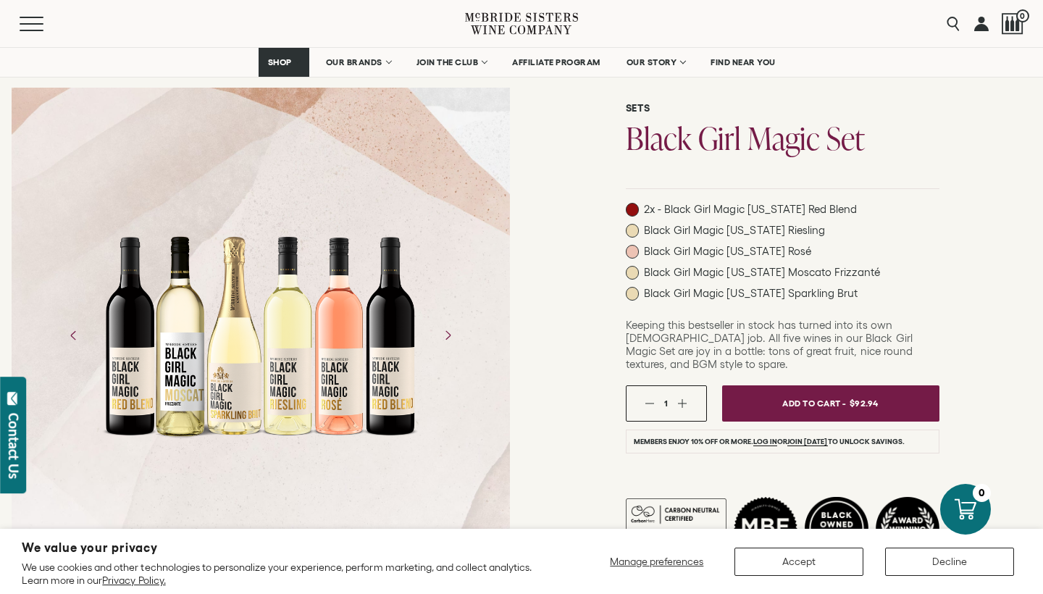
scroll to position [153, 0]
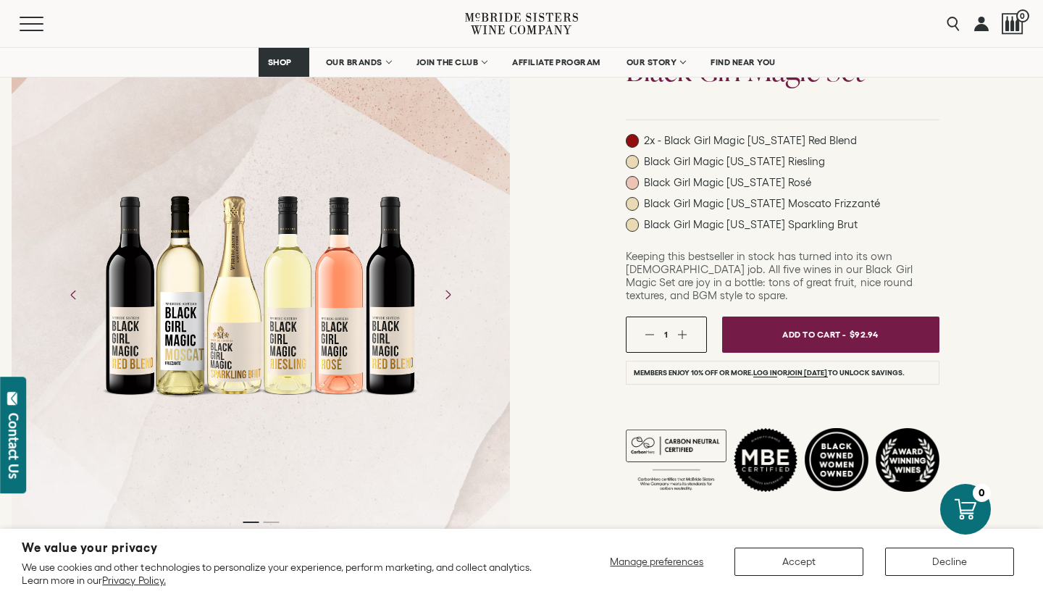
click at [817, 324] on span "Add To Cart -" at bounding box center [815, 334] width 64 height 21
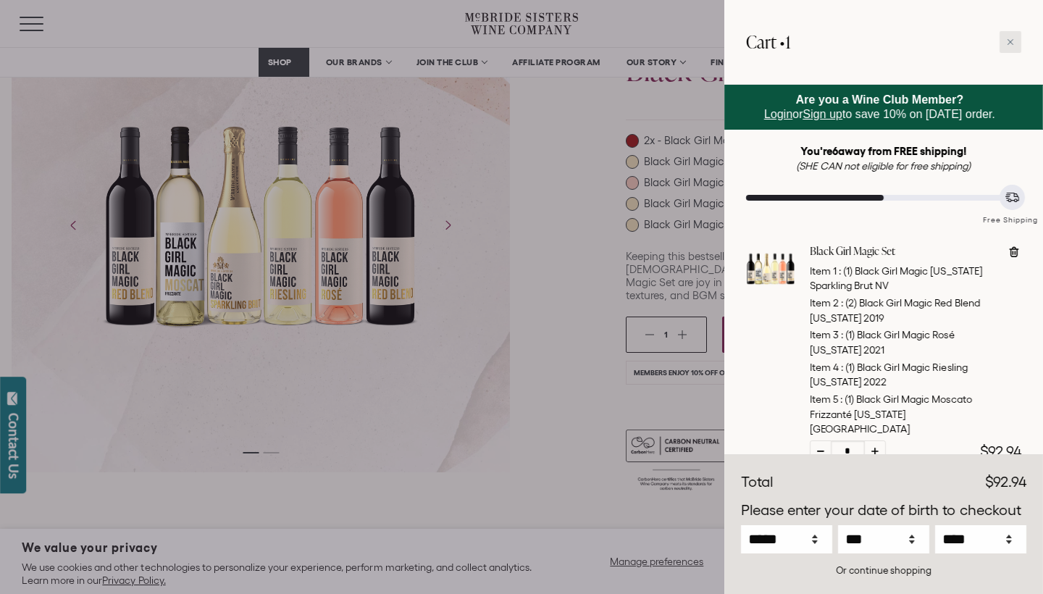
click at [1013, 47] on div at bounding box center [1011, 42] width 22 height 22
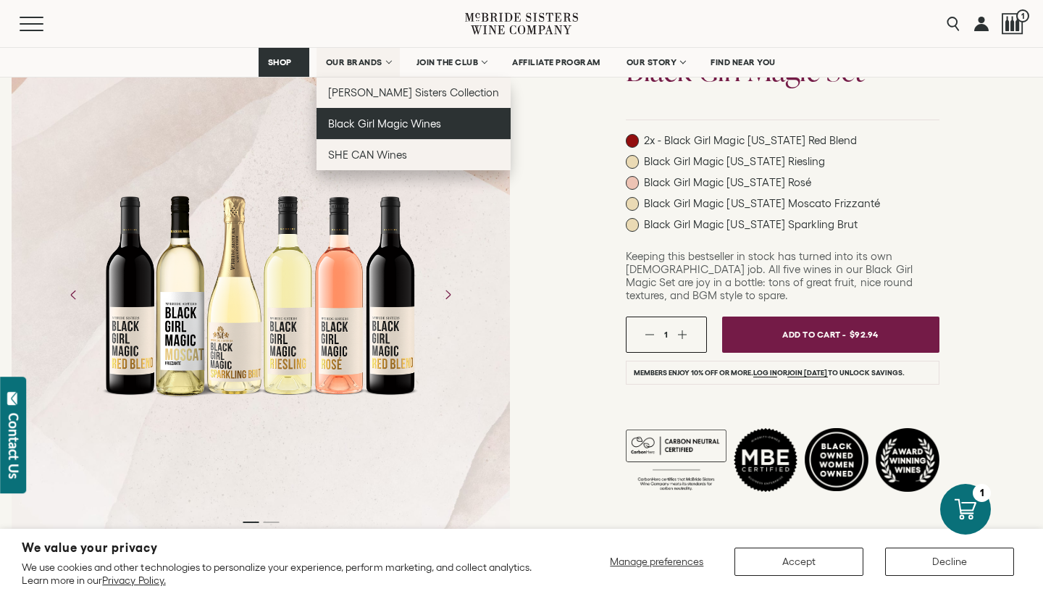
click at [359, 124] on span "Black Girl Magic Wines" at bounding box center [384, 123] width 113 height 12
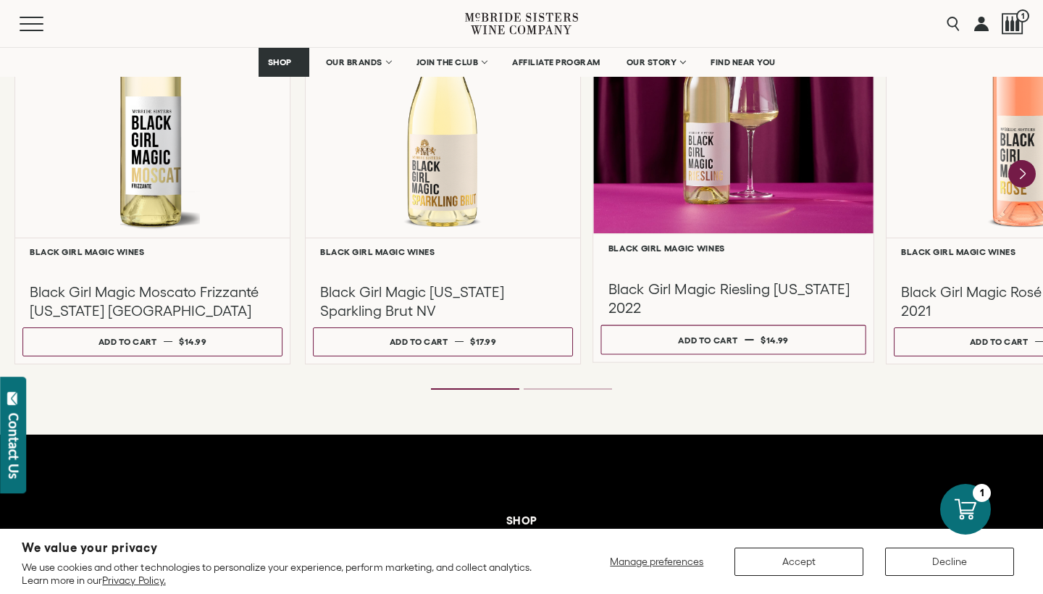
scroll to position [1285, 0]
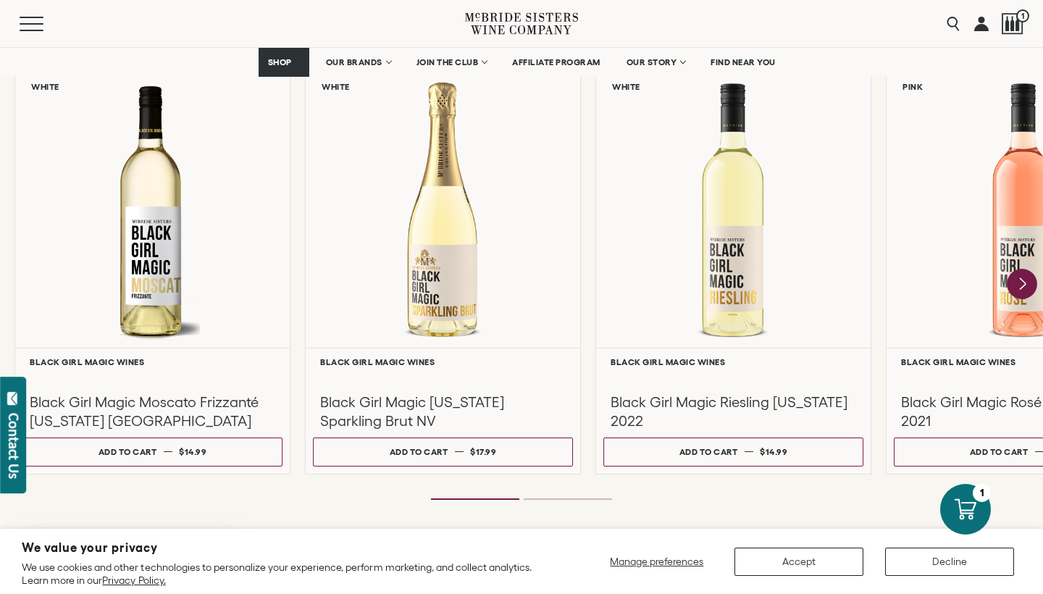
click at [1022, 286] on icon "Next" at bounding box center [1023, 284] width 6 height 12
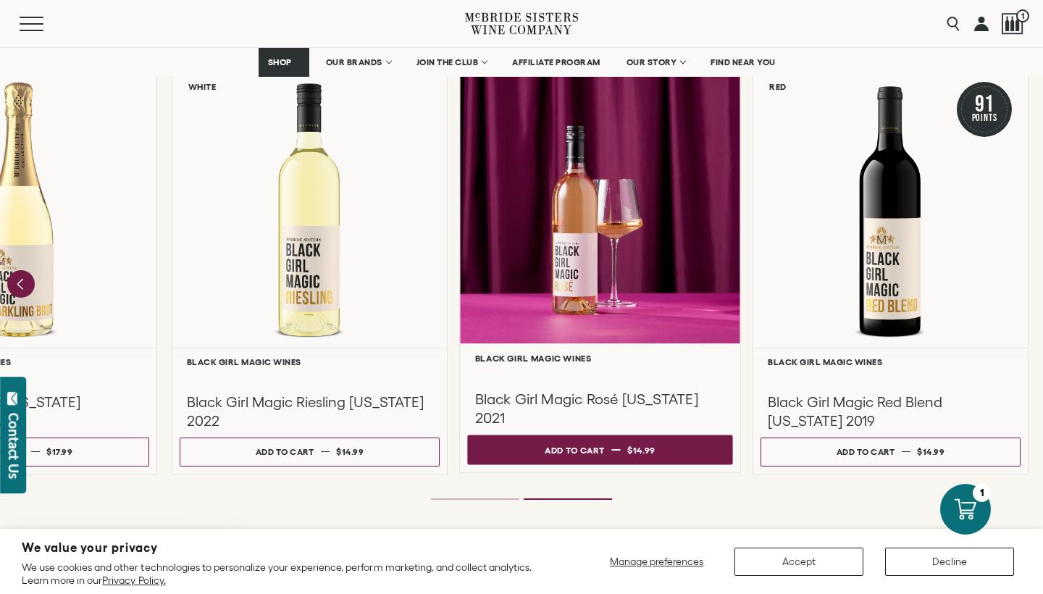
click at [678, 459] on button "Add to cart Regular price $14.99 Regular price Sale price $14.99 Unit price / p…" at bounding box center [599, 450] width 265 height 30
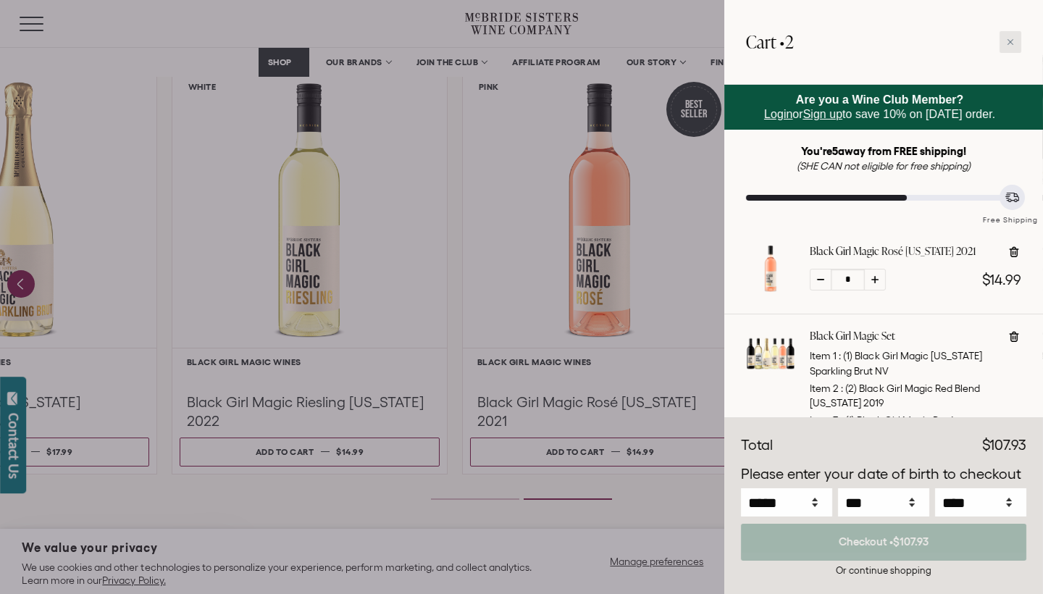
click at [1012, 48] on div at bounding box center [1011, 42] width 22 height 22
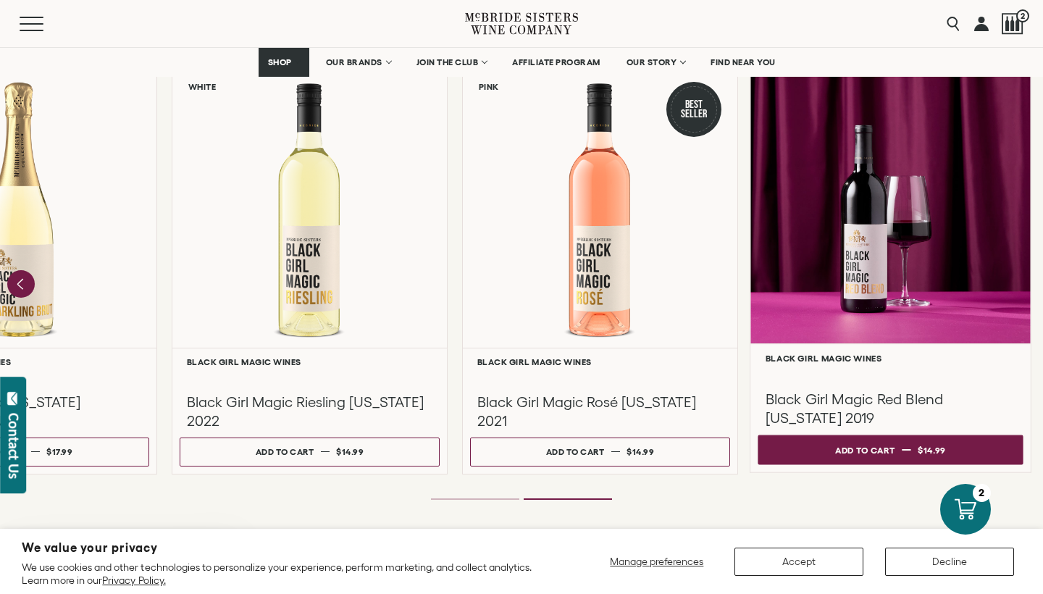
click at [892, 446] on div "Add to cart" at bounding box center [864, 450] width 59 height 22
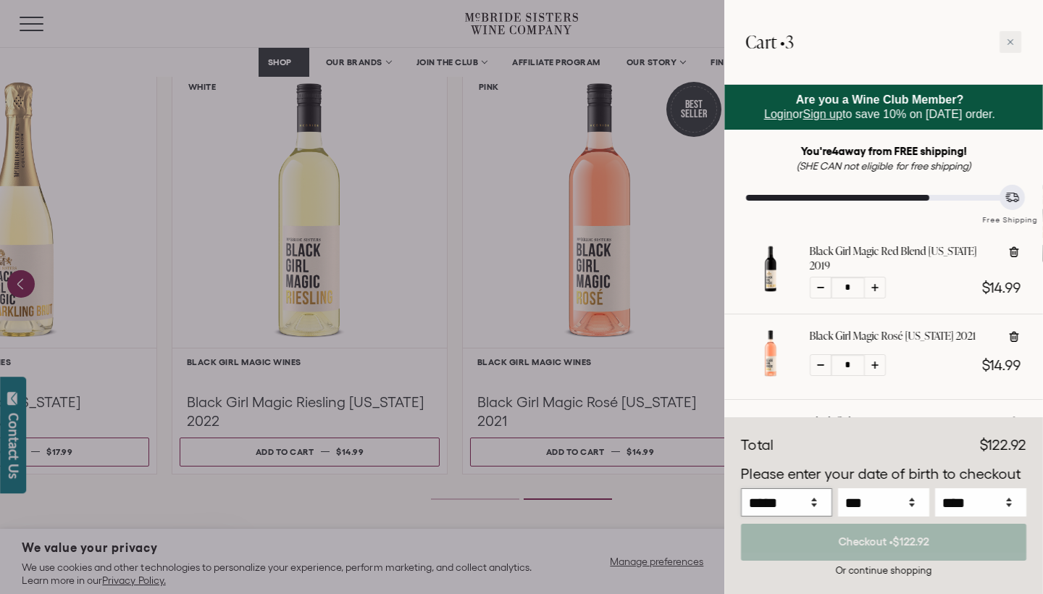
select select "*"
select select "****"
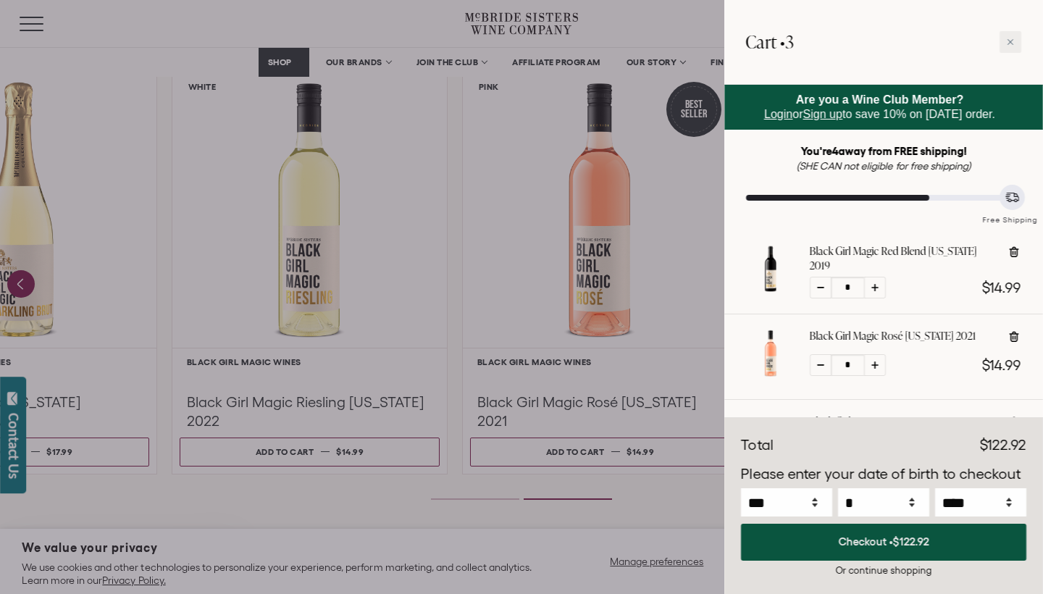
click at [902, 549] on button "Checkout • $122.92" at bounding box center [884, 542] width 286 height 37
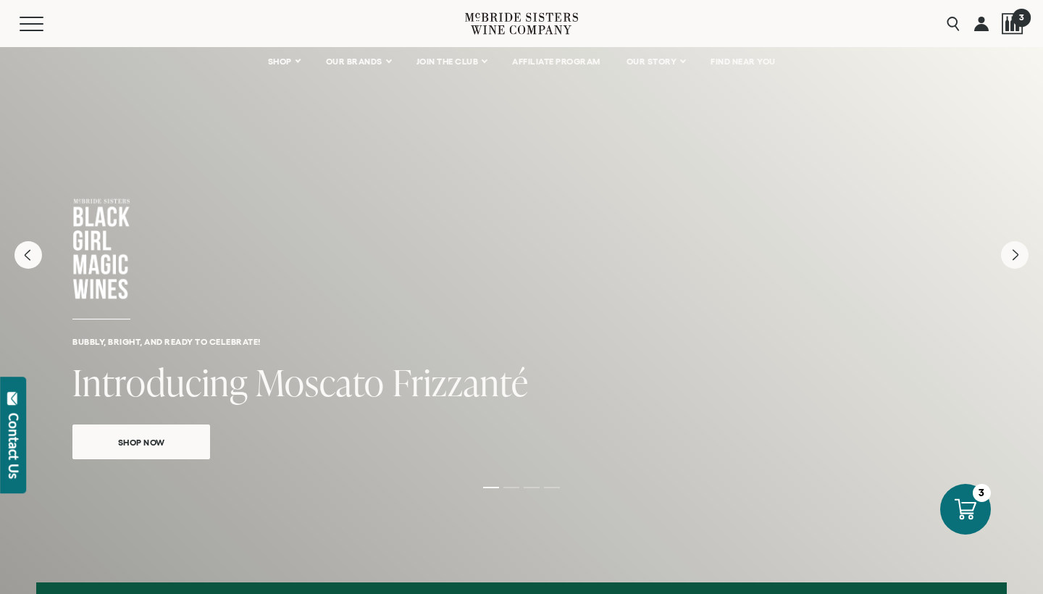
click at [1009, 22] on div at bounding box center [1013, 24] width 22 height 22
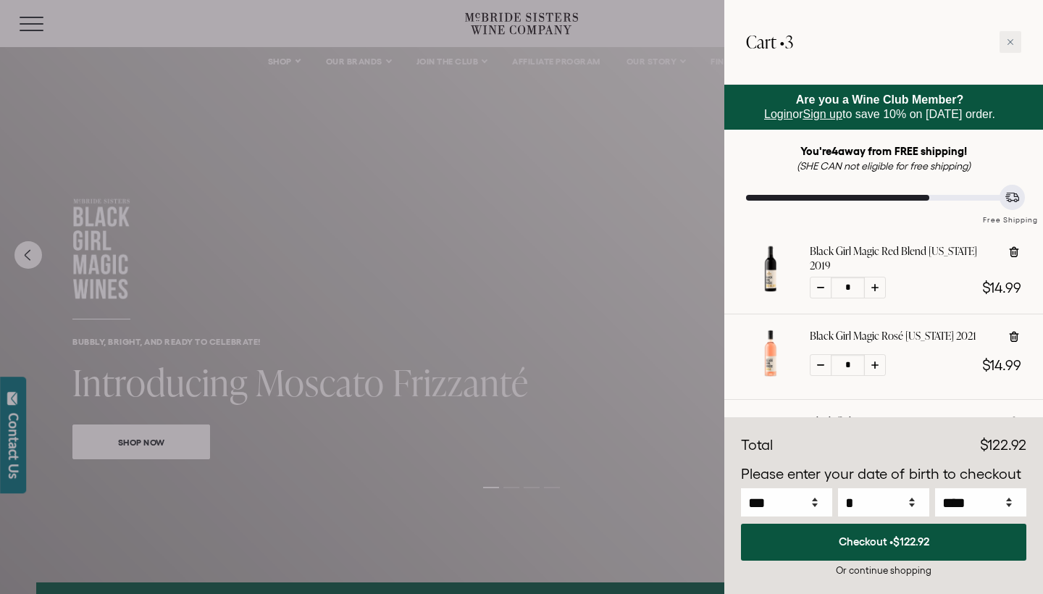
click at [1016, 249] on icon at bounding box center [1014, 251] width 9 height 11
type input "*"
select select "****"
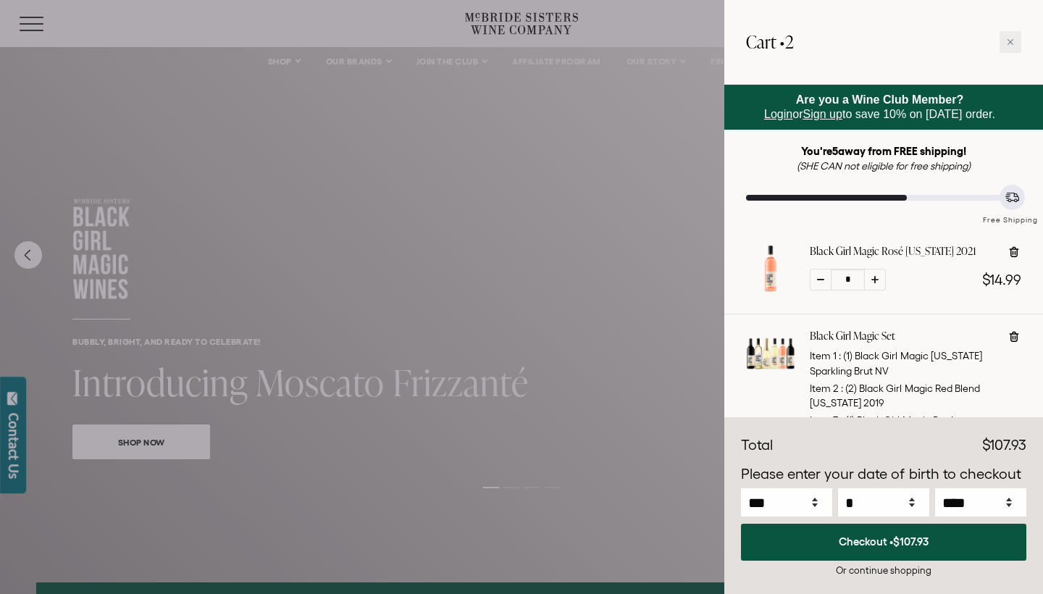
click at [1010, 257] on icon at bounding box center [1014, 252] width 14 height 14
type input "*"
select select "****"
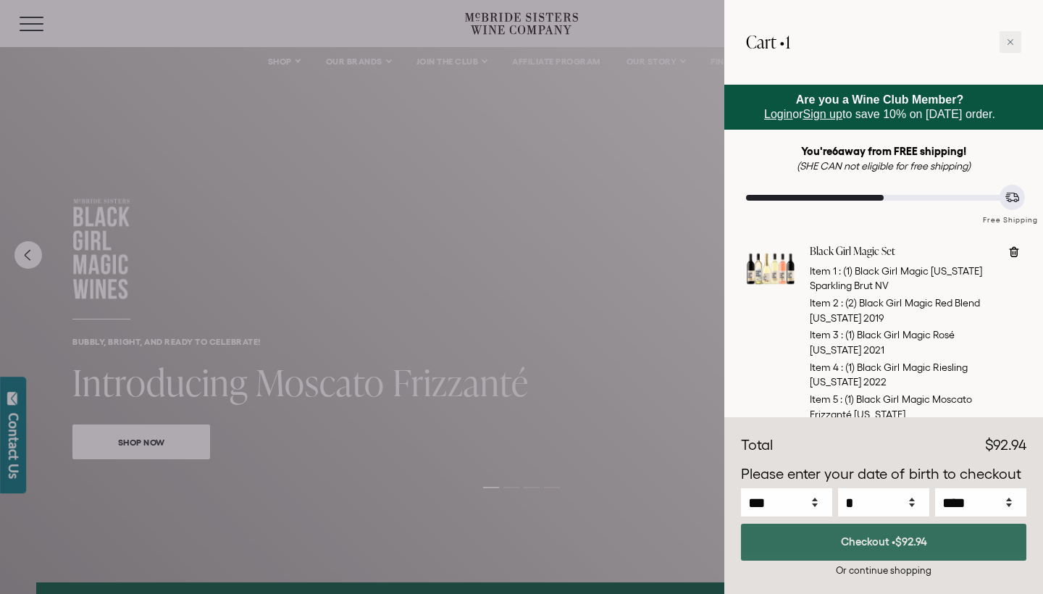
click at [873, 544] on button "Checkout • $92.94" at bounding box center [884, 542] width 286 height 37
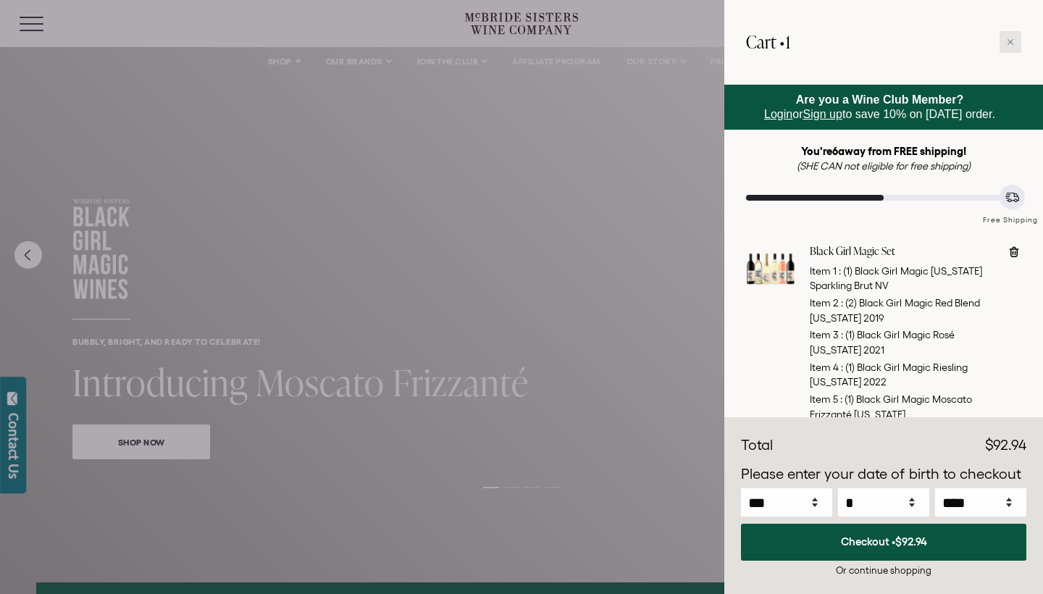
click at [1007, 43] on div at bounding box center [1011, 42] width 22 height 22
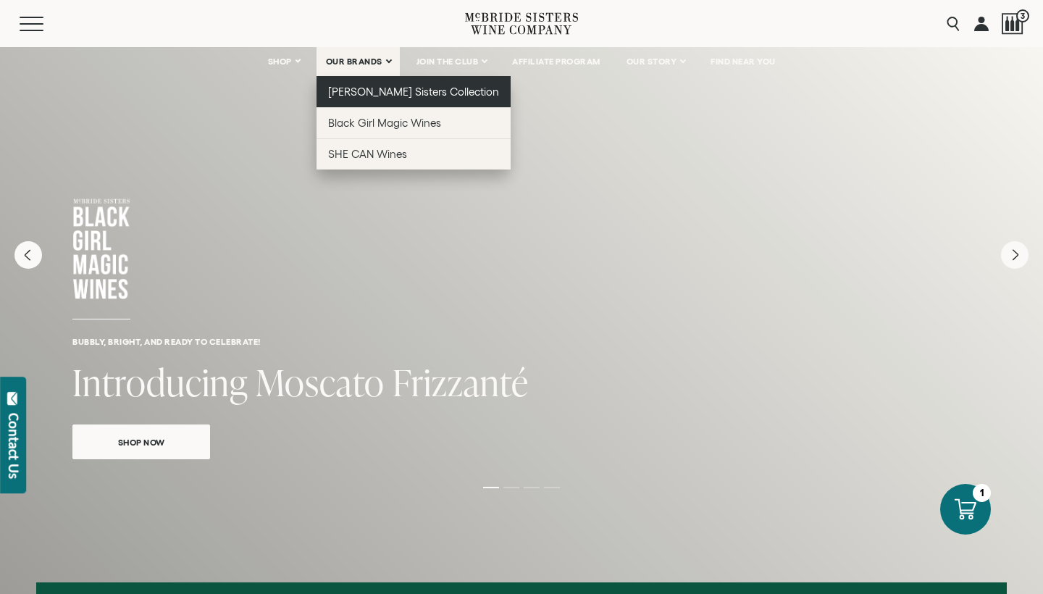
click at [362, 91] on span "[PERSON_NAME] Sisters Collection" at bounding box center [414, 92] width 172 height 12
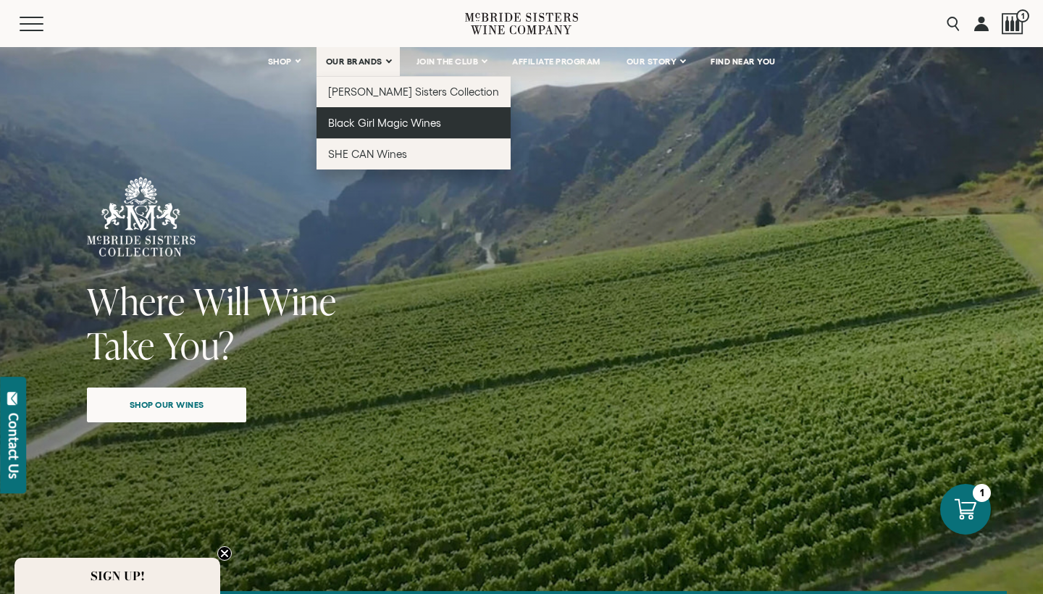
click at [350, 117] on span "Black Girl Magic Wines" at bounding box center [384, 123] width 113 height 12
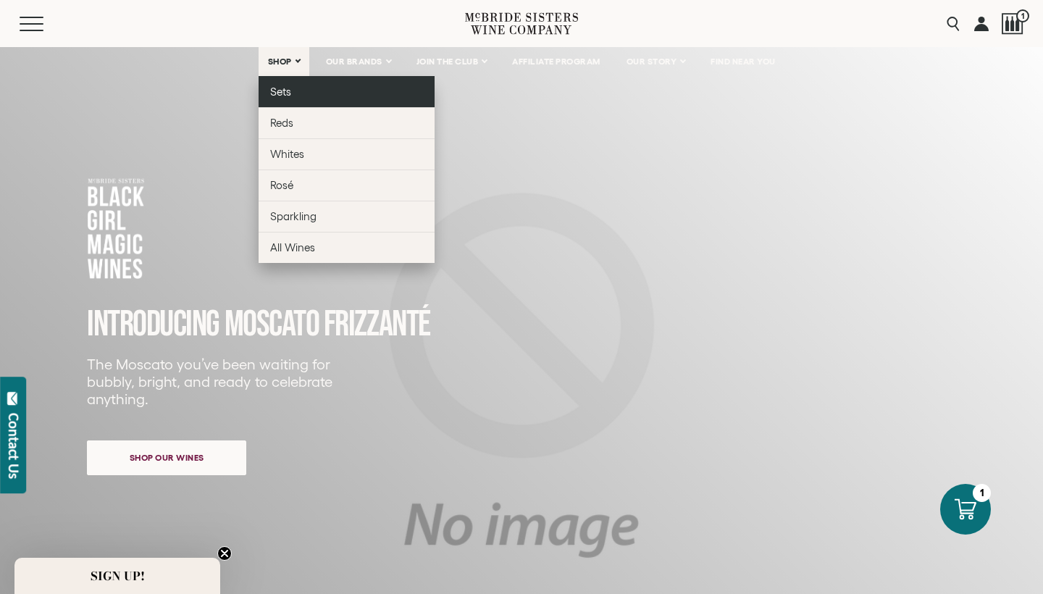
click at [281, 96] on span "Sets" at bounding box center [280, 92] width 21 height 12
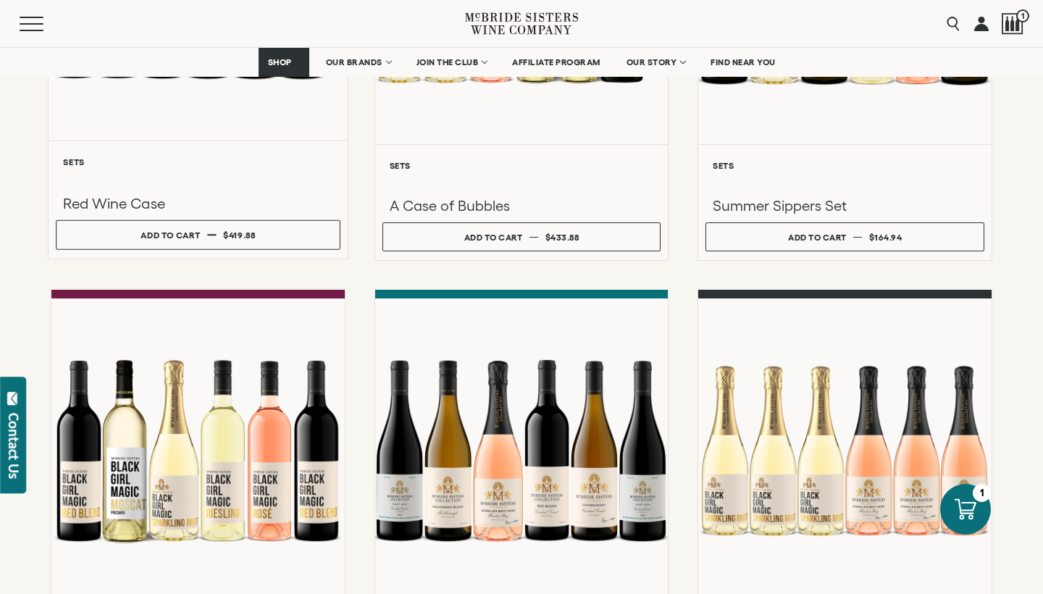
scroll to position [1104, 0]
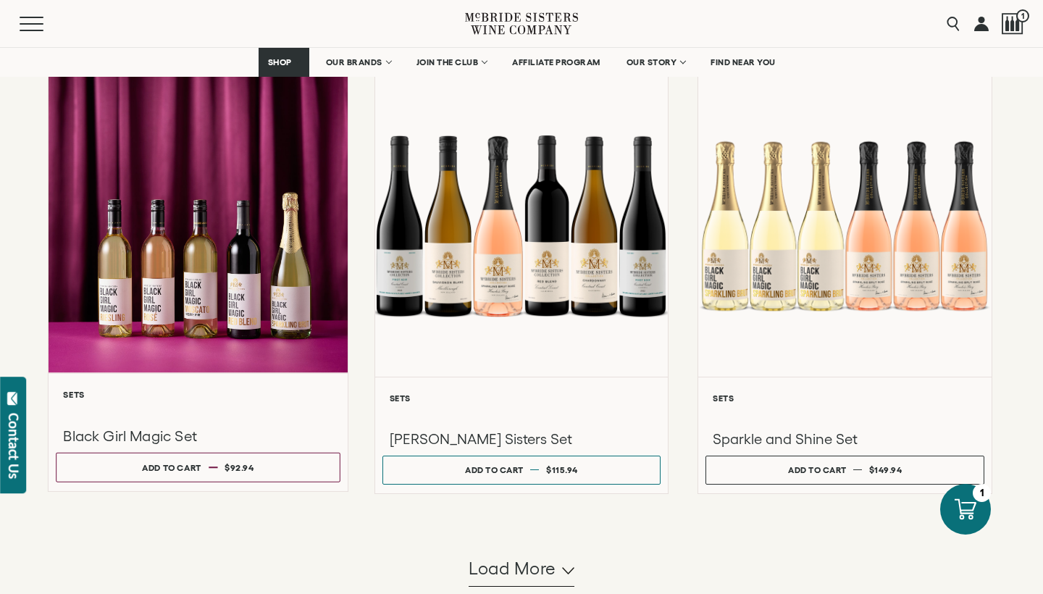
click at [244, 277] on div at bounding box center [198, 218] width 299 height 309
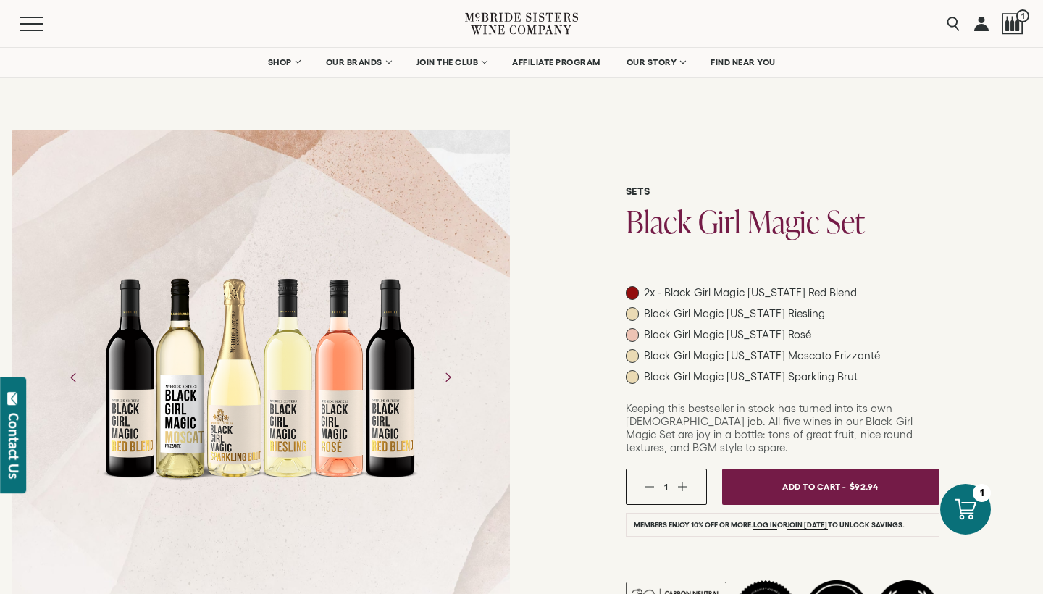
scroll to position [131, 0]
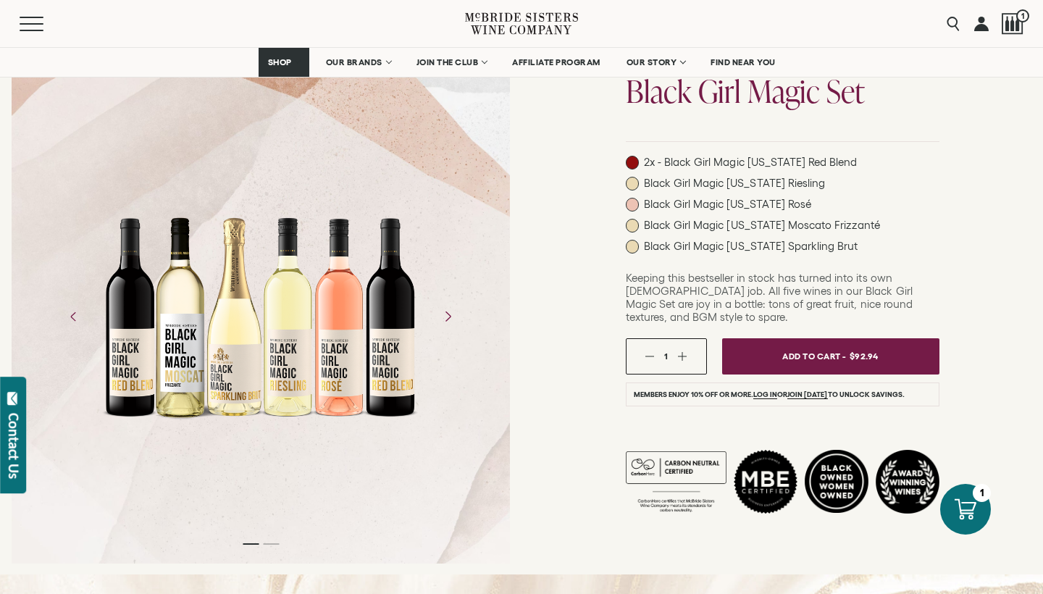
click at [451, 311] on icon "Next" at bounding box center [448, 315] width 5 height 9
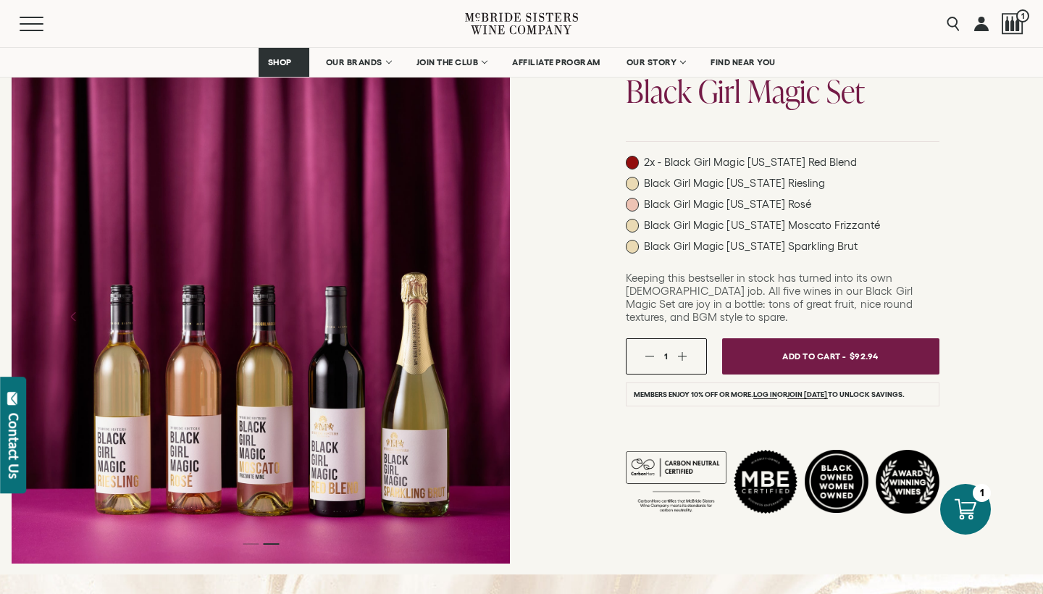
click at [451, 311] on icon "Next" at bounding box center [448, 315] width 5 height 9
